Goal: Navigation & Orientation: Find specific page/section

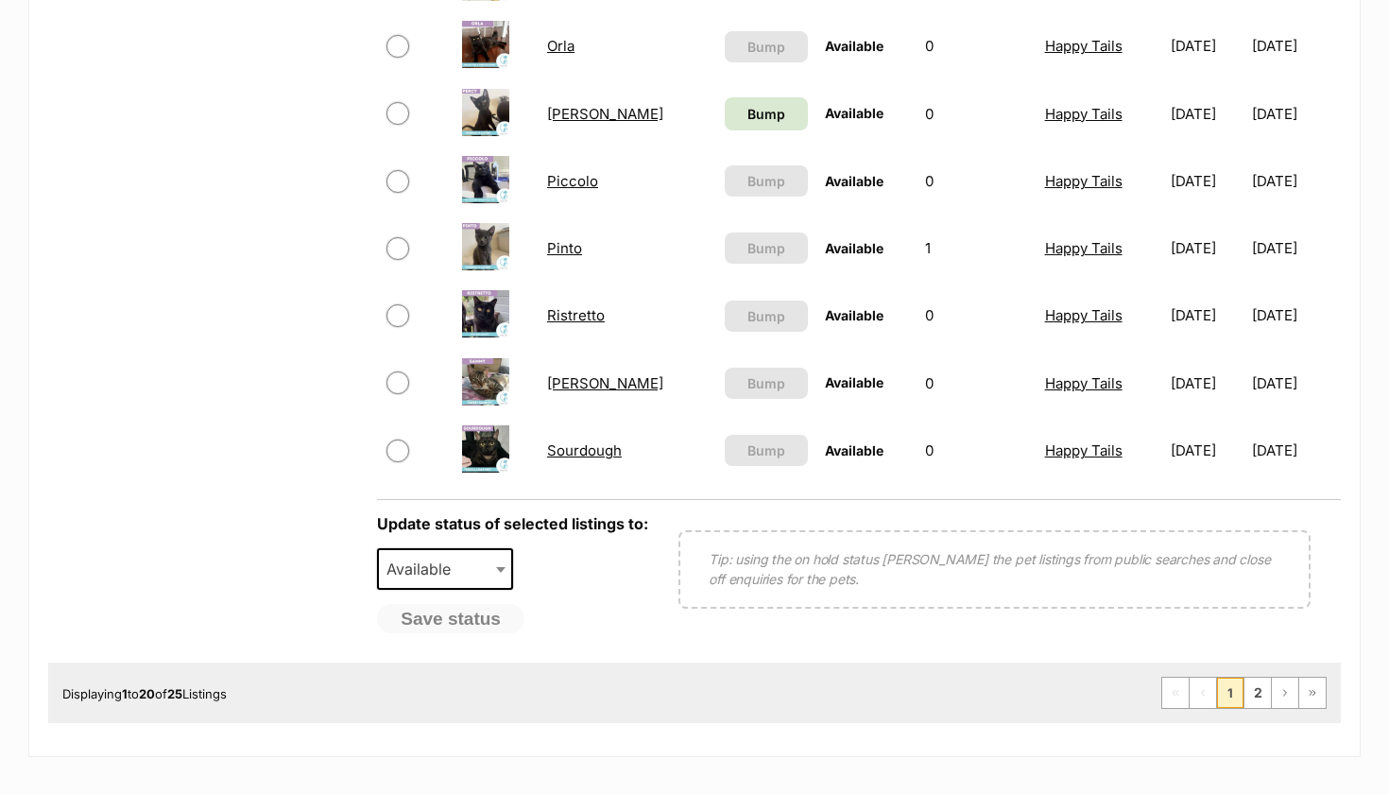
scroll to position [1367, 0]
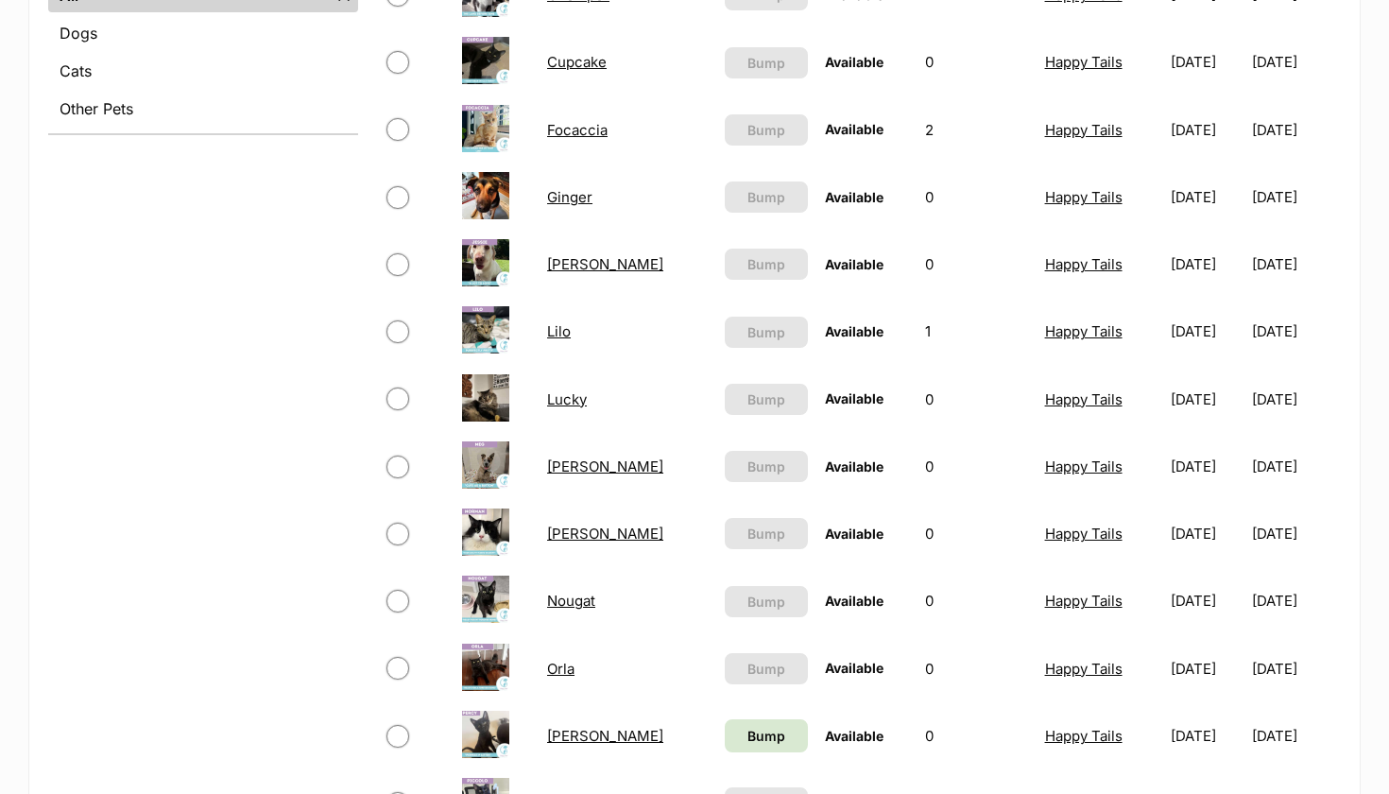
scroll to position [837, 0]
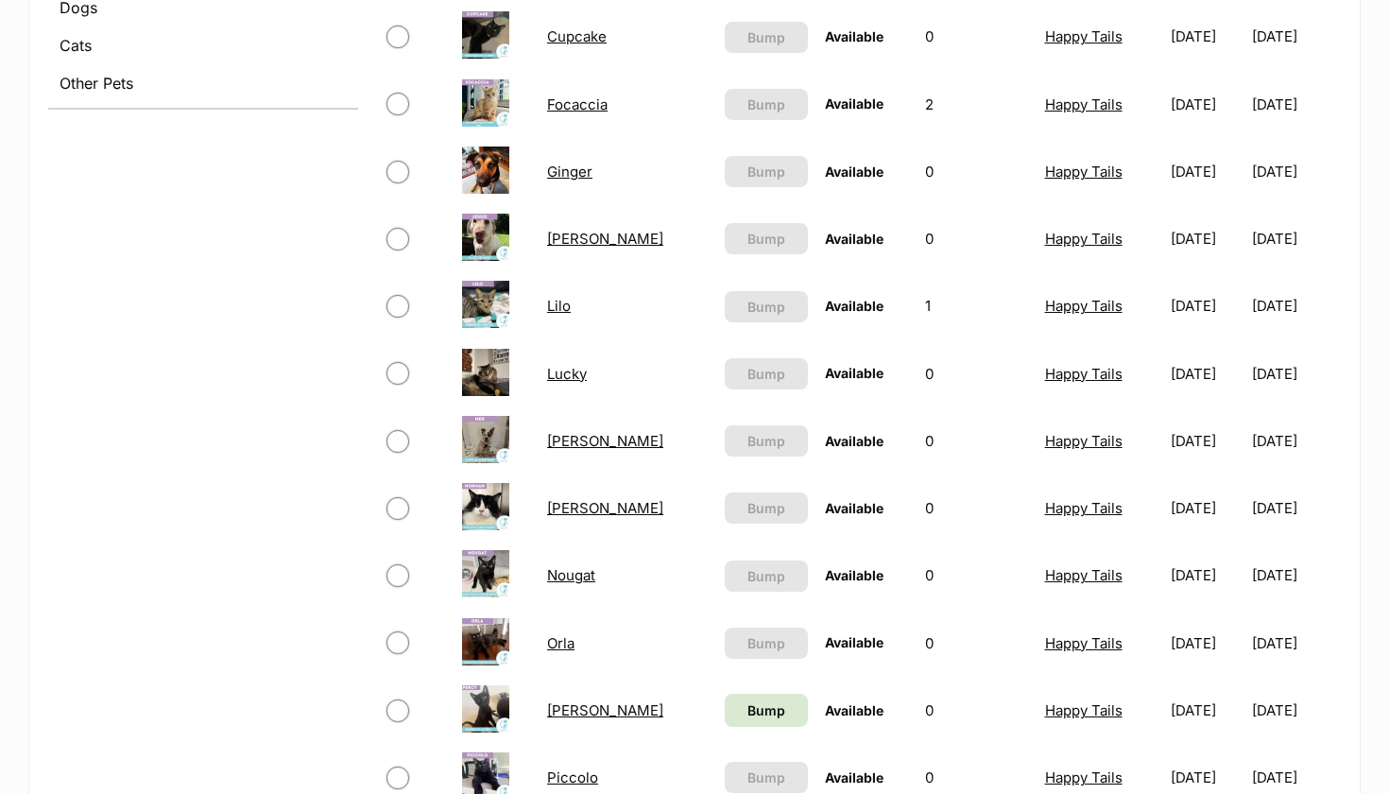
click at [574, 507] on link "[PERSON_NAME]" at bounding box center [605, 508] width 116 height 18
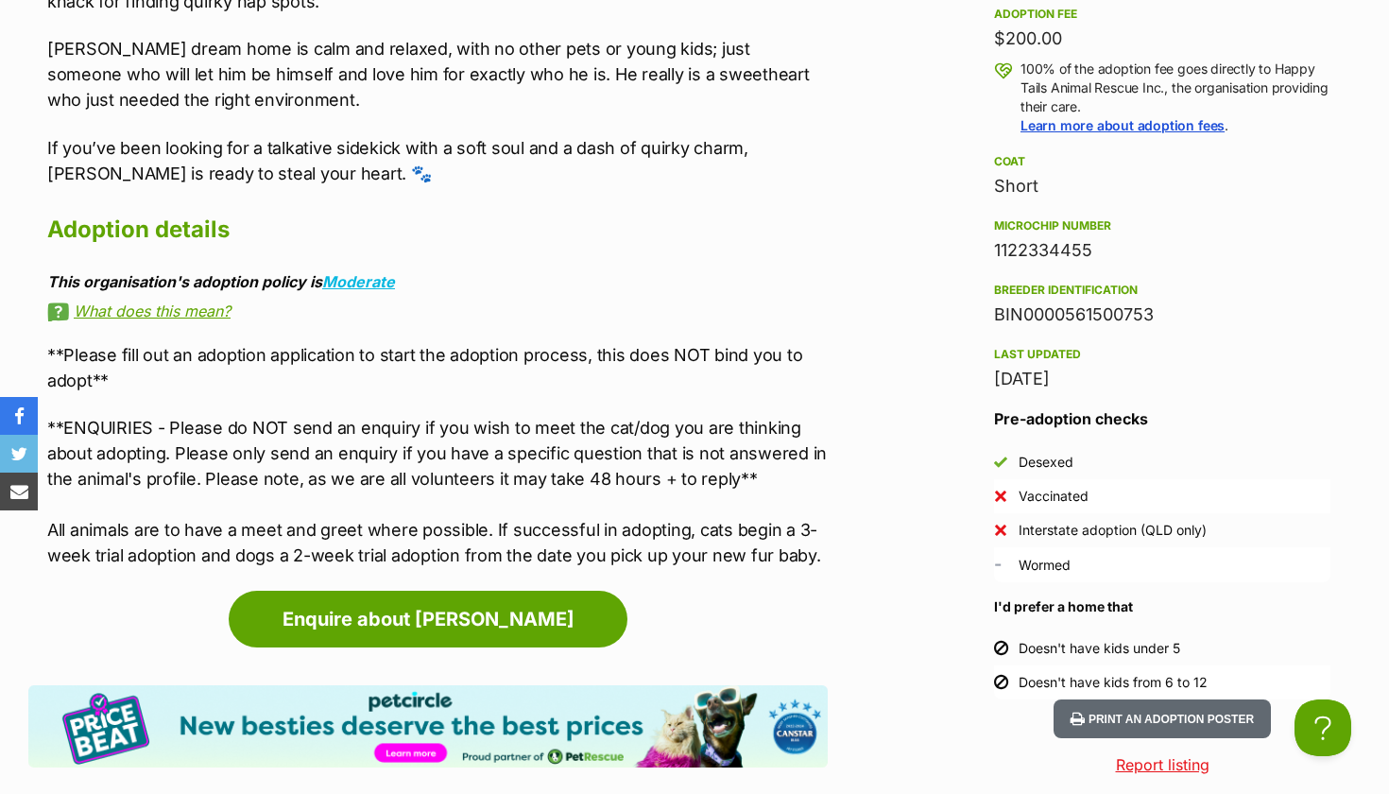
scroll to position [1974, 0]
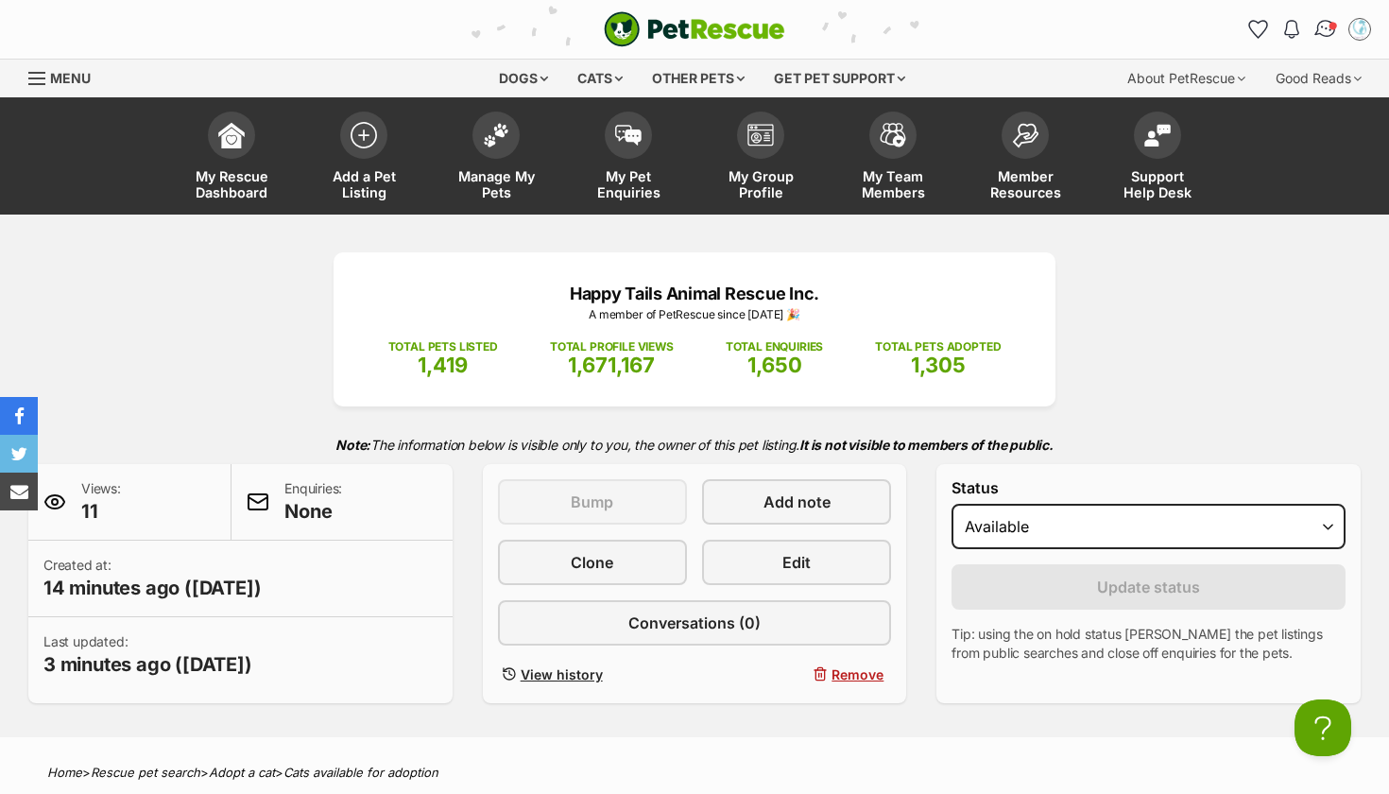
click at [1326, 30] on img "Conversations" at bounding box center [1326, 29] width 26 height 25
